Goal: Task Accomplishment & Management: Manage account settings

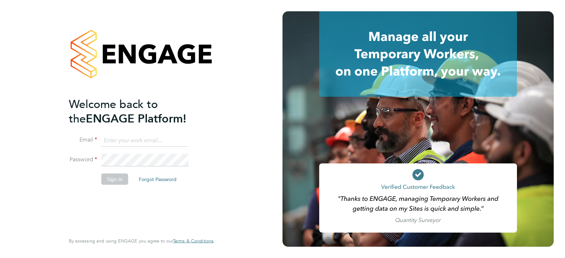
type input "[EMAIL_ADDRESS][DOMAIN_NAME]"
click at [109, 184] on button "Sign In" at bounding box center [114, 178] width 27 height 11
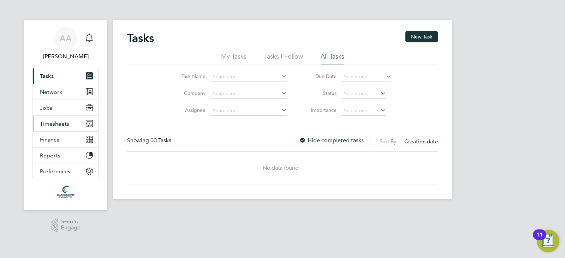
click at [63, 124] on span "Timesheets" at bounding box center [54, 123] width 29 height 7
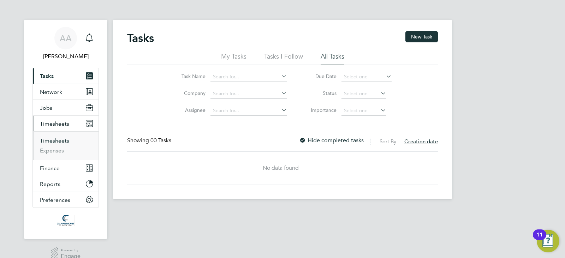
click at [64, 139] on link "Timesheets" at bounding box center [54, 140] width 29 height 7
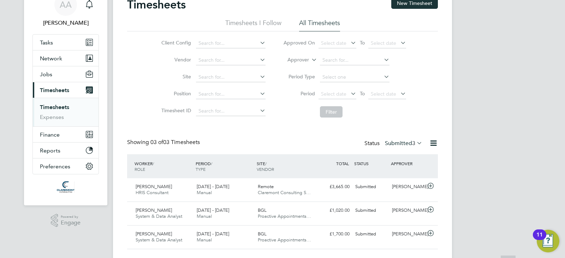
scroll to position [50, 0]
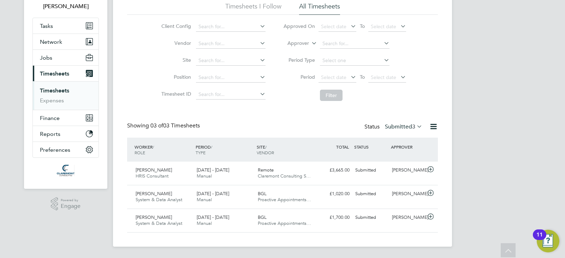
click at [400, 126] on label "Submitted 3" at bounding box center [403, 126] width 37 height 7
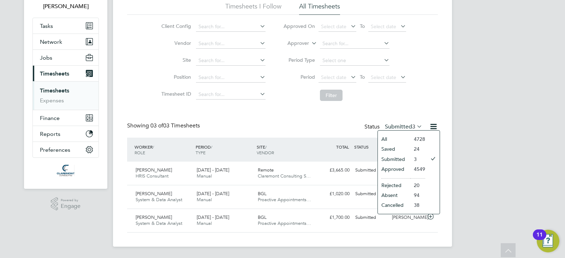
click at [404, 170] on li "Approved" at bounding box center [394, 169] width 32 height 10
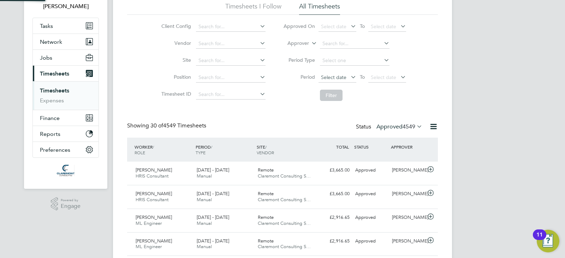
scroll to position [4, 4]
click at [332, 30] on span "Select date" at bounding box center [338, 27] width 38 height 10
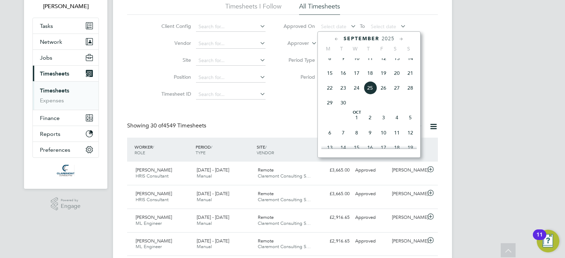
click at [352, 94] on span "24" at bounding box center [356, 87] width 13 height 13
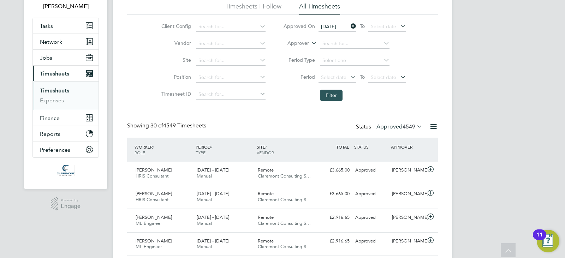
click at [337, 98] on button "Filter" at bounding box center [331, 95] width 23 height 11
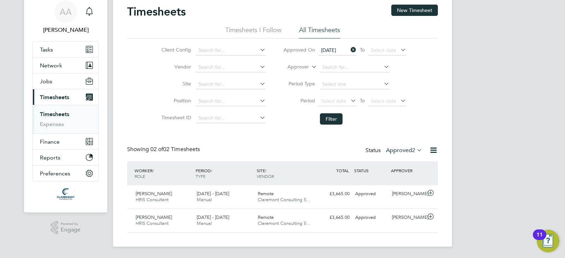
click at [349, 49] on icon at bounding box center [349, 50] width 0 height 10
click at [348, 48] on span "Select date" at bounding box center [338, 51] width 38 height 10
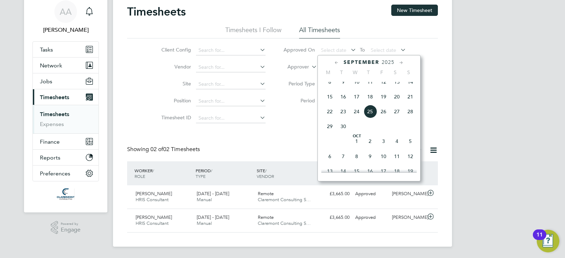
click at [340, 118] on span "23" at bounding box center [343, 111] width 13 height 13
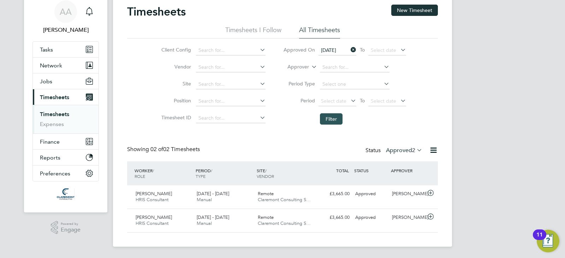
click at [337, 120] on button "Filter" at bounding box center [331, 118] width 23 height 11
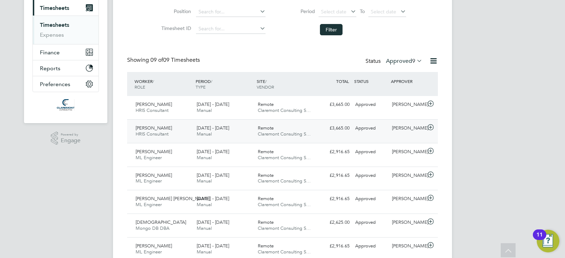
click at [240, 119] on div "Bhushan Dahat HRIS Consultant 8 - 14 Sep 2025 8 - 14 Sep 2025 Manual Remote Cla…" at bounding box center [282, 131] width 311 height 24
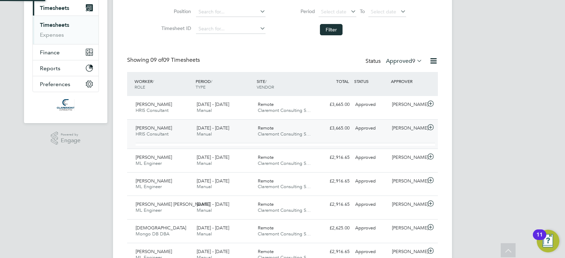
scroll to position [12, 69]
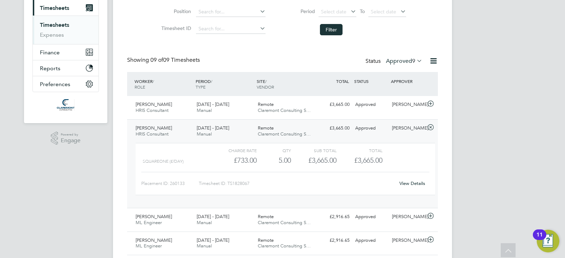
click at [228, 184] on div "Timesheet ID: TS1828067" at bounding box center [297, 183] width 196 height 11
click at [236, 184] on div "Timesheet ID: TS1828067" at bounding box center [297, 183] width 196 height 11
copy div "TS1828067 View Details Sparsh Rawal ML Engineer 15 - 21 Sep 2025 15 - 21 Sep 20…"
click at [300, 106] on div "Remote Claremont Consulting S…" at bounding box center [285, 108] width 61 height 18
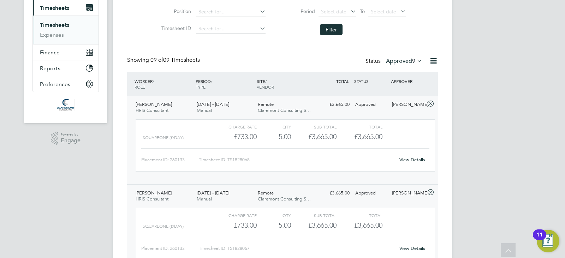
click at [238, 158] on div "Timesheet ID: TS1828068" at bounding box center [297, 159] width 196 height 11
copy div "TS1828068 View Details Bhushan Dahat HRIS Consultant 8 - 14 Sep 2025 8 - 14 Sep…"
click at [290, 112] on span "Claremont Consulting S…" at bounding box center [284, 110] width 53 height 6
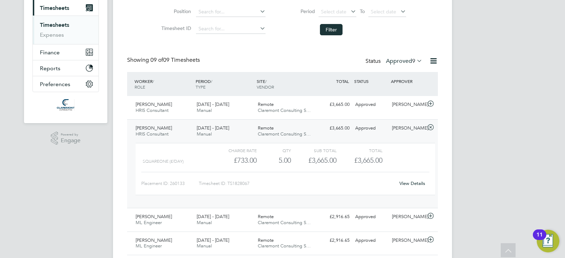
click at [263, 150] on div "QTY" at bounding box center [274, 150] width 34 height 8
click at [264, 137] on div "Remote Claremont Consulting S…" at bounding box center [285, 132] width 61 height 18
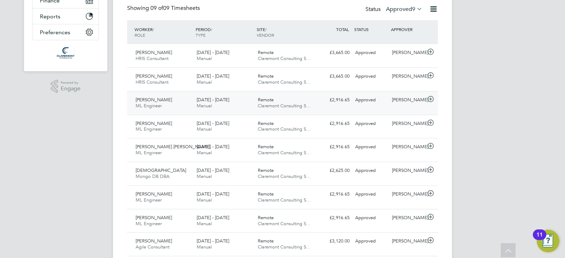
scroll to position [186, 0]
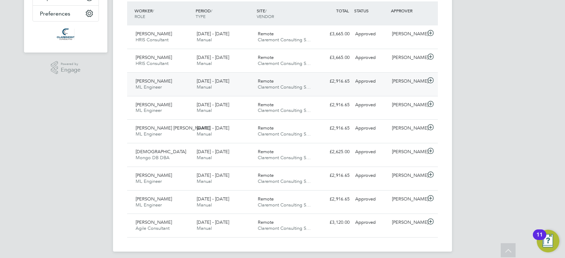
click at [234, 86] on div "15 - 21 Sep 2025 Manual" at bounding box center [224, 85] width 61 height 18
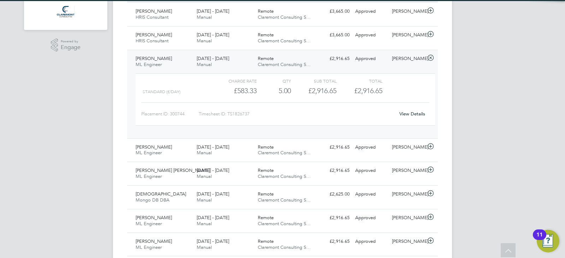
scroll to position [222, 0]
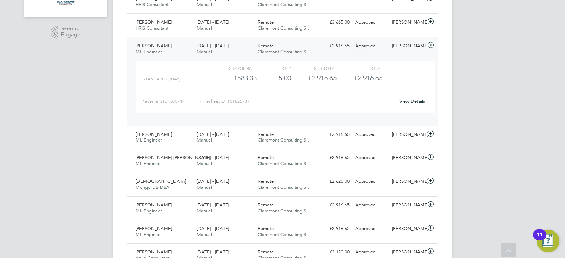
click at [233, 101] on div "Timesheet ID: TS1826737" at bounding box center [297, 101] width 196 height 11
copy div "TS1826737 View Details Shitlesh Bakshi ML Engineer 22 - 28 Sep 2025 22 - 28 Sep…"
click at [419, 50] on div "Gus Hinestrosa" at bounding box center [407, 46] width 37 height 12
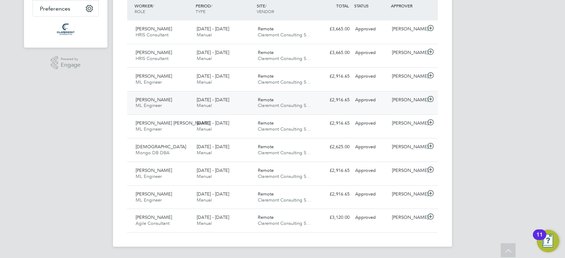
click at [301, 106] on span "Claremont Consulting S…" at bounding box center [284, 105] width 53 height 6
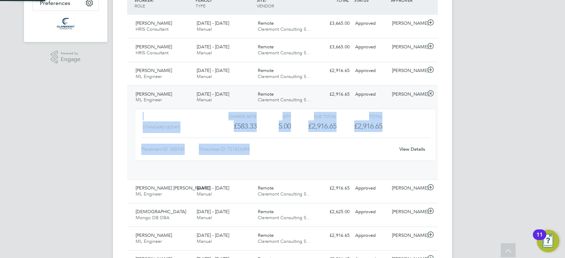
scroll to position [12, 69]
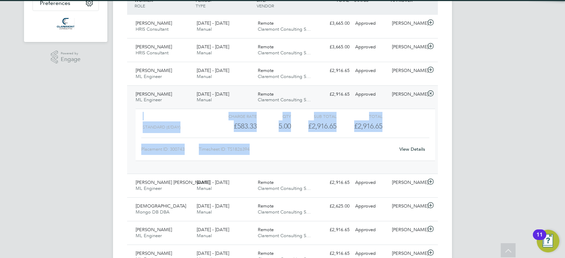
click at [300, 105] on div "Remote Claremont Consulting S…" at bounding box center [285, 98] width 61 height 18
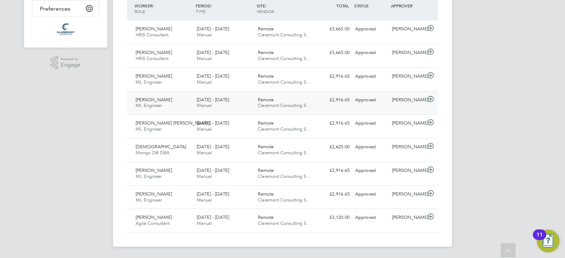
scroll to position [191, 0]
click at [311, 134] on div "Remote Claremont Consulting S…" at bounding box center [285, 127] width 61 height 18
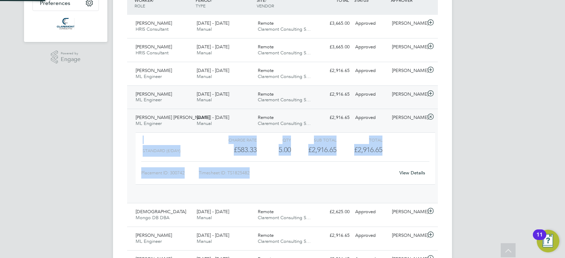
scroll to position [12, 69]
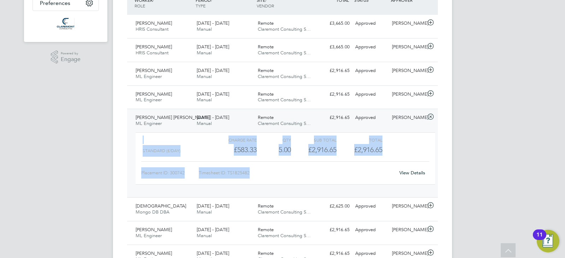
click at [239, 175] on div "Timesheet ID: TS1825482" at bounding box center [297, 172] width 196 height 11
click at [267, 174] on div "Timesheet ID: TS1825482" at bounding box center [297, 172] width 196 height 11
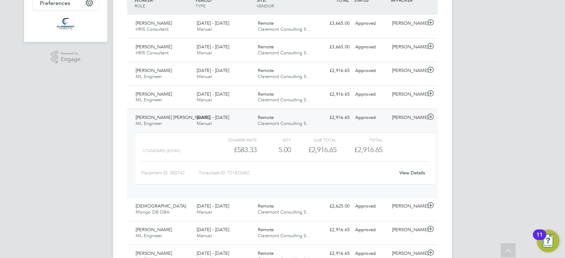
click at [244, 173] on div "Timesheet ID: TS1825482" at bounding box center [297, 172] width 196 height 11
copy div "TS1825482 View Details Nitin Swami Mongo DB DBA 15 - 21 Sep 2025 15 - 21 Sep 20…"
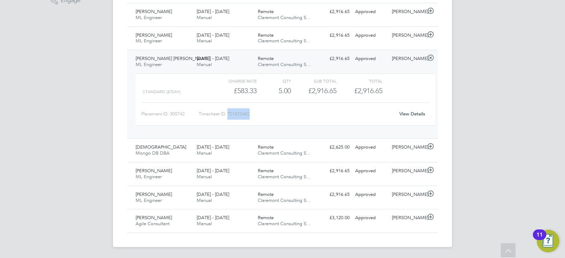
scroll to position [256, 0]
click at [370, 67] on div "Rajesh Babu Udayakumar ML Engineer 15 - 21 Sep 2025 15 - 21 Sep 2025 Manual Rem…" at bounding box center [282, 93] width 311 height 89
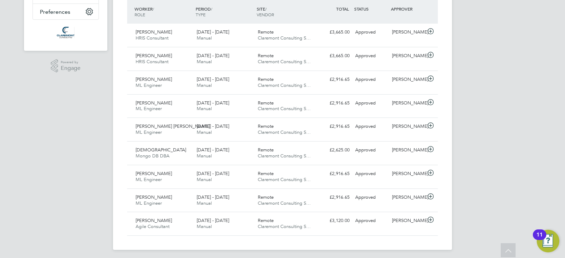
scroll to position [191, 0]
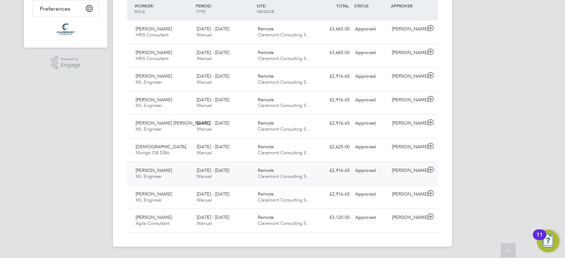
click at [344, 174] on div "£2,916.65 Approved" at bounding box center [334, 171] width 37 height 12
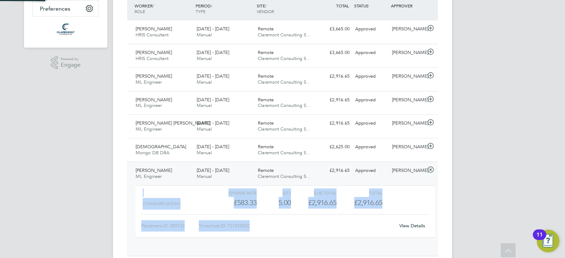
scroll to position [12, 69]
click at [265, 191] on div "QTY" at bounding box center [274, 193] width 34 height 8
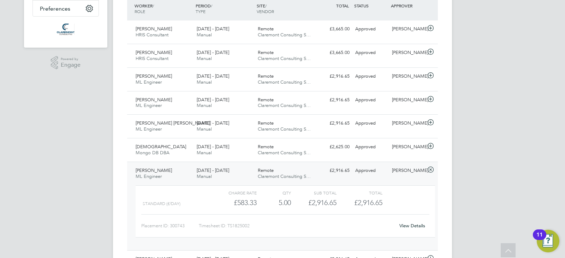
click at [241, 225] on div "Timesheet ID: TS1825002" at bounding box center [297, 225] width 196 height 11
copy div "TS1825002 View Details Vera Ekimenko ML Engineer 15 - 21 Sep 2025 15 - 21 Sep 2…"
click at [337, 183] on div "Charge rate QTY Sub Total Total Standard (£/day) £583.33 5 5.00 5 £2,916.65 £2,…" at bounding box center [285, 215] width 305 height 65
click at [336, 178] on div "Shitlesh Bakshi ML Engineer 15 - 21 Sep 2025 15 - 21 Sep 2025 Manual Remote Cla…" at bounding box center [282, 206] width 311 height 89
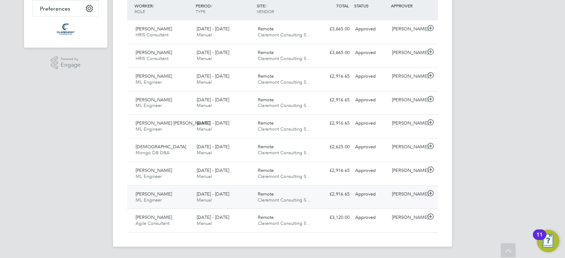
click at [305, 204] on div "Remote Claremont Consulting S…" at bounding box center [285, 198] width 61 height 18
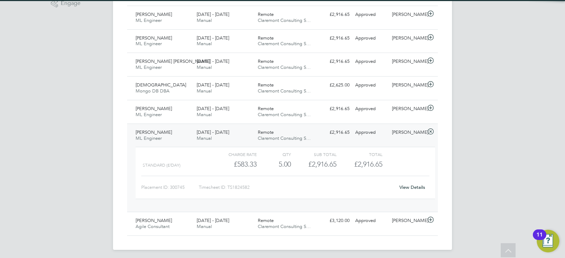
scroll to position [256, 0]
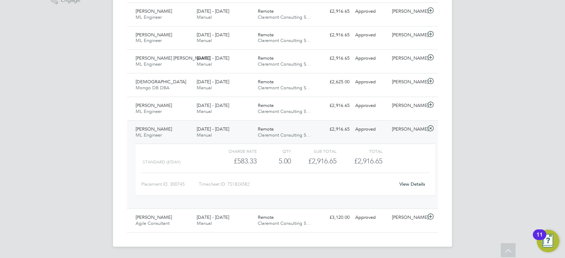
click at [228, 184] on div "Timesheet ID: TS1824582" at bounding box center [297, 184] width 196 height 11
copy div "TS1824582 View Details Simon Burdett Agile Consultant 15 - 21 Sep 2025 15 - 21 …"
click at [368, 124] on div "Approved" at bounding box center [370, 130] width 37 height 12
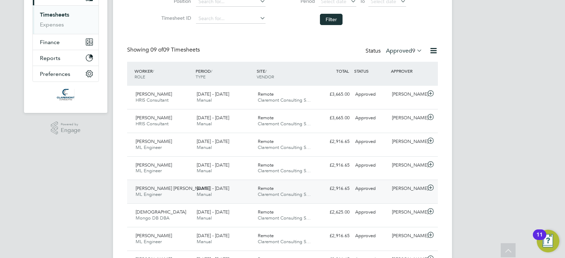
scroll to position [191, 0]
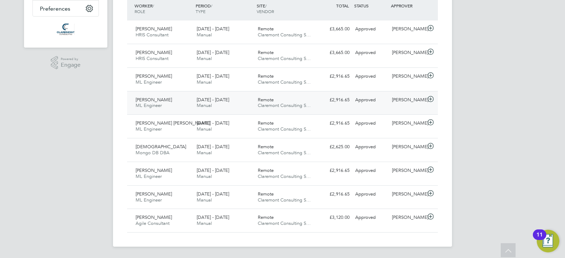
click at [224, 105] on div "22 - 28 Sep 2025 Manual" at bounding box center [224, 103] width 61 height 18
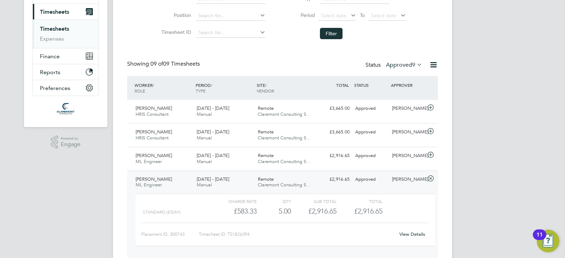
scroll to position [177, 0]
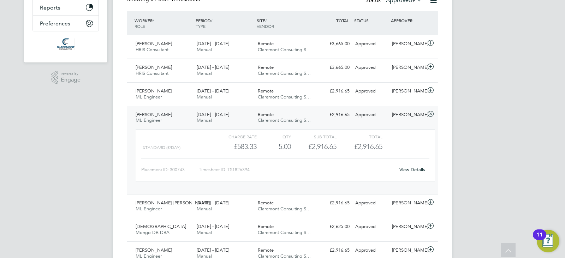
click at [231, 165] on div "Timesheet ID: TS1826394" at bounding box center [297, 169] width 196 height 11
click at [234, 171] on div "Timesheet ID: TS1826394" at bounding box center [297, 169] width 196 height 11
copy div "TS1826394 View Details Rajesh Babu Udayakumar ML Engineer 15 - 21 Sep 2025 15 -…"
click at [416, 143] on div "Standard (£/day) £583.33 5 5.00 5 £2,916.65 £2,916.65" at bounding box center [285, 147] width 299 height 12
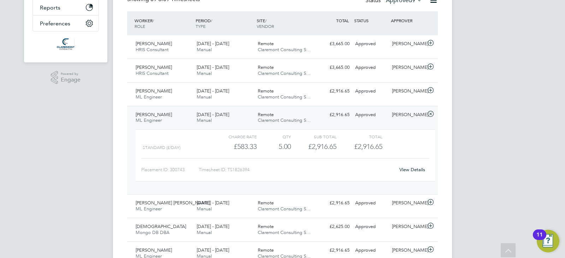
click at [406, 122] on div "Shitlesh Bakshi ML Engineer 22 - 28 Sep 2025 22 - 28 Sep 2025 Manual Remote Cla…" at bounding box center [282, 150] width 311 height 89
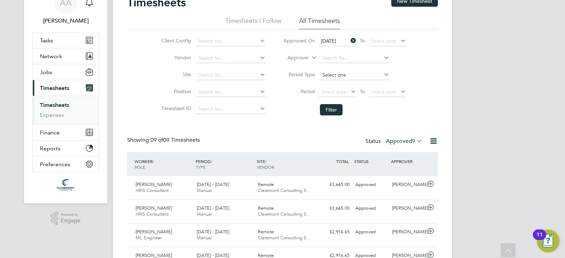
scroll to position [35, 0]
click at [349, 38] on icon at bounding box center [349, 41] width 0 height 10
click at [324, 102] on li "Filter" at bounding box center [344, 110] width 141 height 18
click at [335, 115] on button "Filter" at bounding box center [331, 110] width 23 height 11
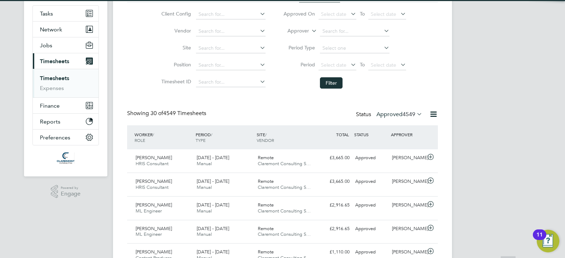
scroll to position [4, 4]
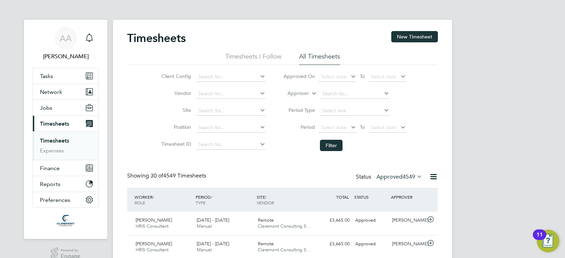
click at [42, 107] on span "Jobs" at bounding box center [46, 108] width 12 height 7
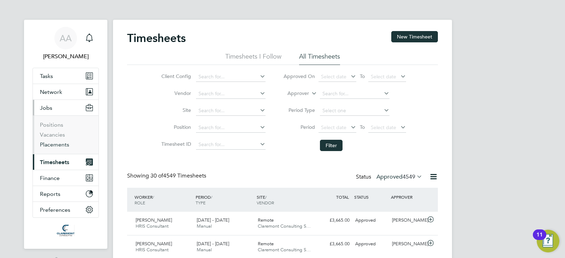
click at [57, 144] on link "Placements" at bounding box center [54, 144] width 29 height 7
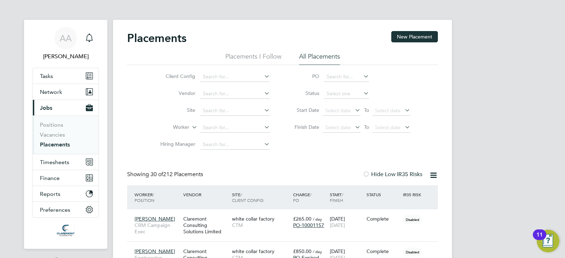
click at [228, 139] on li "Hiring Manager" at bounding box center [212, 144] width 133 height 17
click at [224, 131] on input at bounding box center [235, 128] width 70 height 10
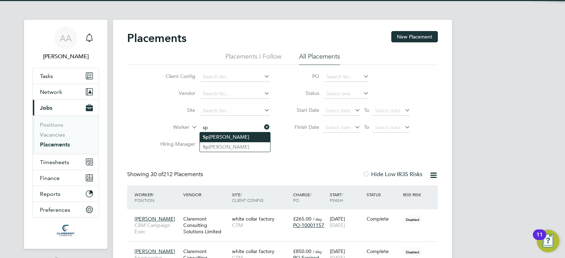
click at [221, 138] on li "Sp arsh Rawal" at bounding box center [235, 137] width 70 height 10
type input "Sparsh Rawal"
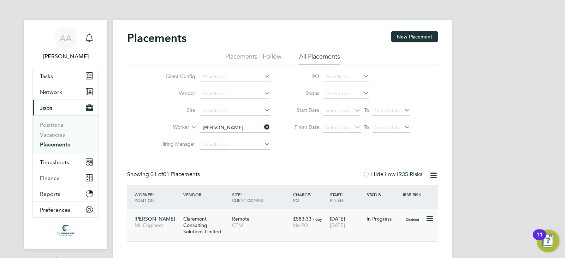
click at [145, 219] on span "Sparsh Rawal" at bounding box center [155, 219] width 41 height 6
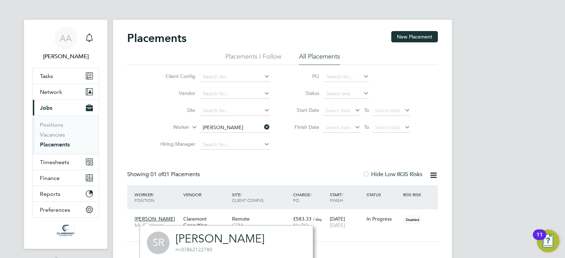
click at [197, 240] on link "Sparsh Rawal" at bounding box center [220, 239] width 89 height 14
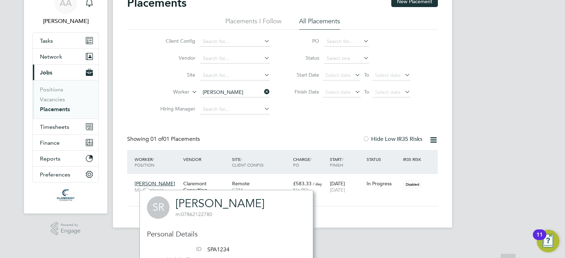
click at [291, 134] on div "Placements New Placement Placements I Follow All Placements Client Config Vendo…" at bounding box center [282, 101] width 311 height 211
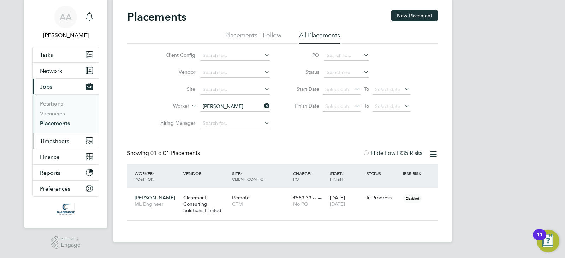
click at [48, 143] on span "Timesheets" at bounding box center [54, 141] width 29 height 7
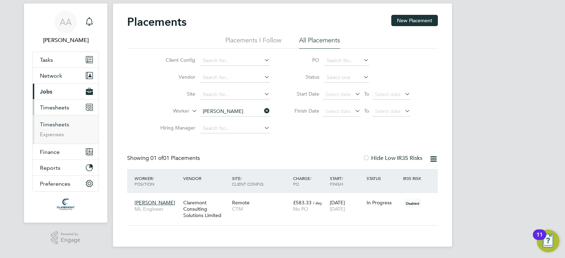
click at [51, 124] on link "Timesheets" at bounding box center [54, 124] width 29 height 7
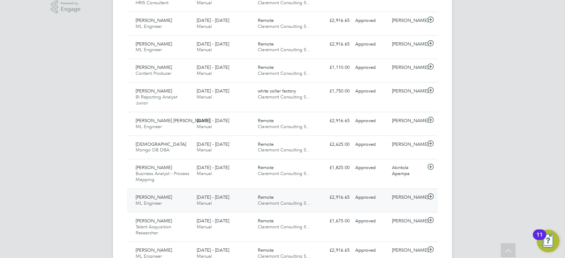
click at [224, 196] on span "15 - 21 Sep 2025" at bounding box center [213, 197] width 32 height 6
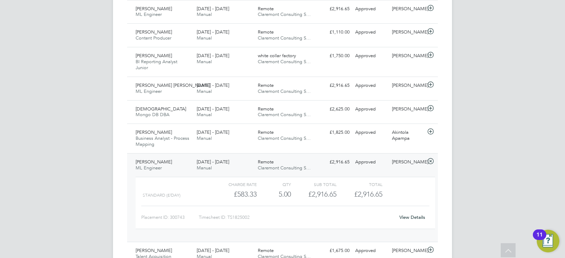
click at [419, 218] on link "View Details" at bounding box center [412, 217] width 26 height 6
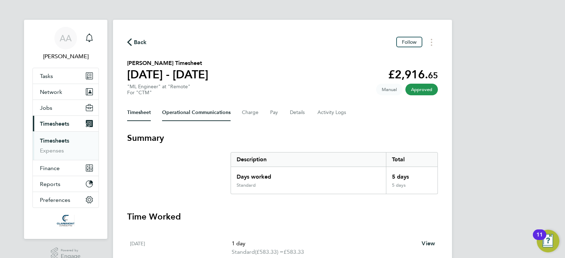
click at [189, 114] on Communications-tab "Operational Communications" at bounding box center [196, 112] width 69 height 17
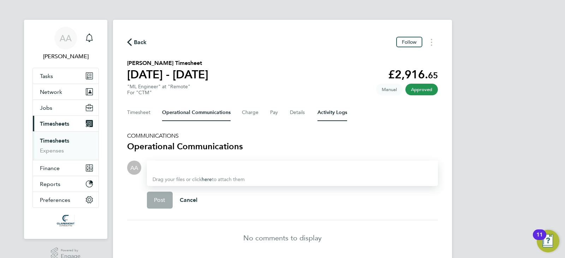
click at [343, 113] on Logs-tab "Activity Logs" at bounding box center [332, 112] width 30 height 17
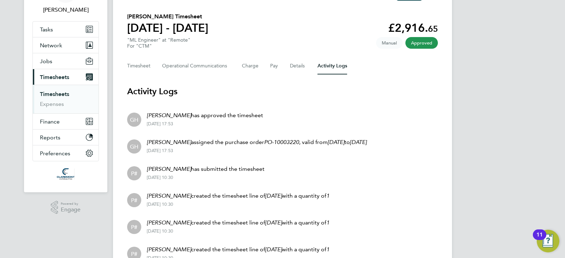
scroll to position [82, 0]
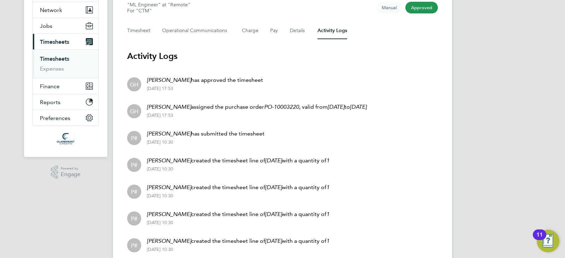
click at [206, 66] on section "Activity Logs GH Gus Hinestrosa has approved the timesheet 23 Sep 2025 - 17:53 …" at bounding box center [282, 180] width 311 height 261
